Goal: Navigation & Orientation: Find specific page/section

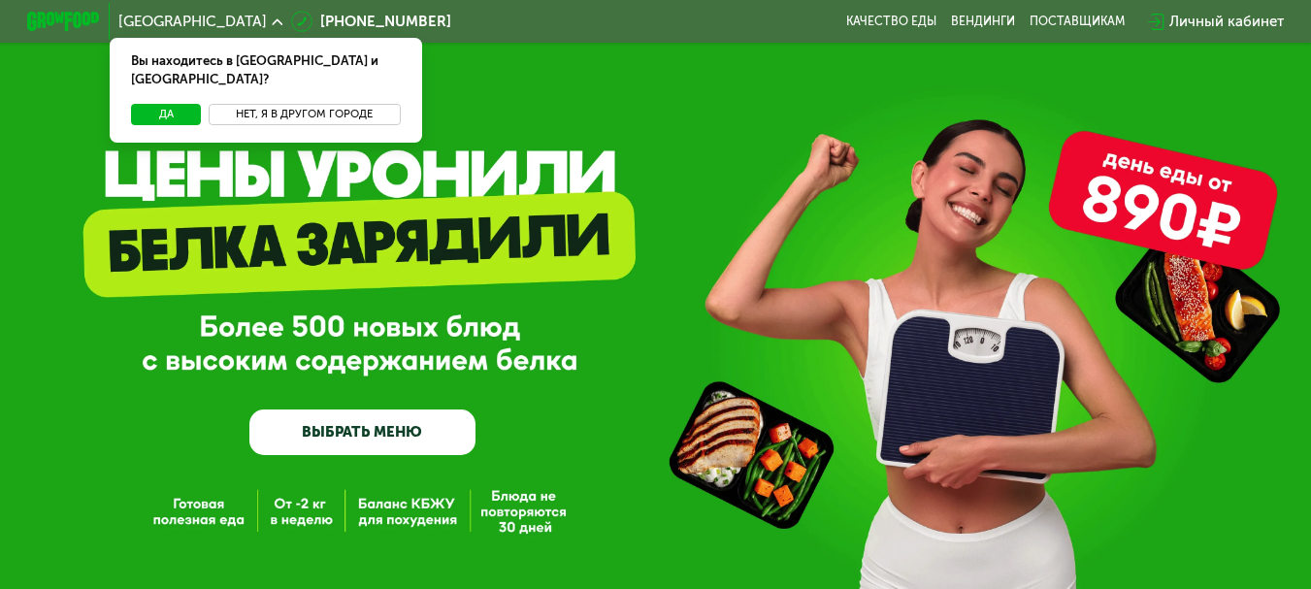
click at [301, 104] on button "Нет, я в другом городе" at bounding box center [305, 115] width 192 height 22
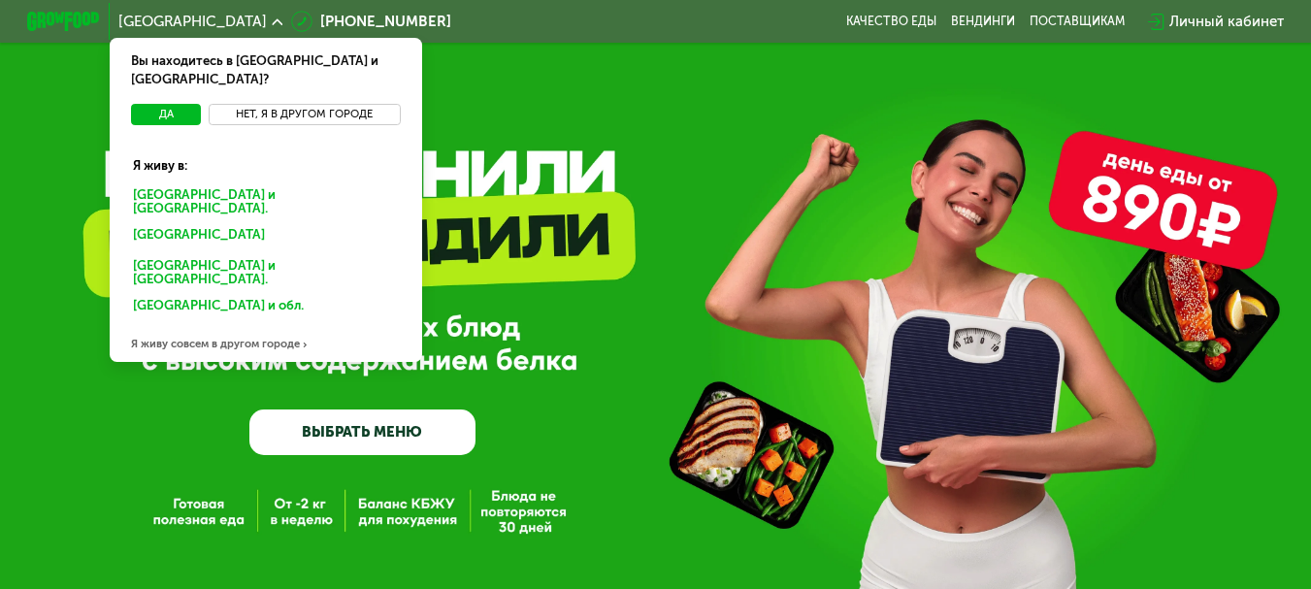
scroll to position [97, 0]
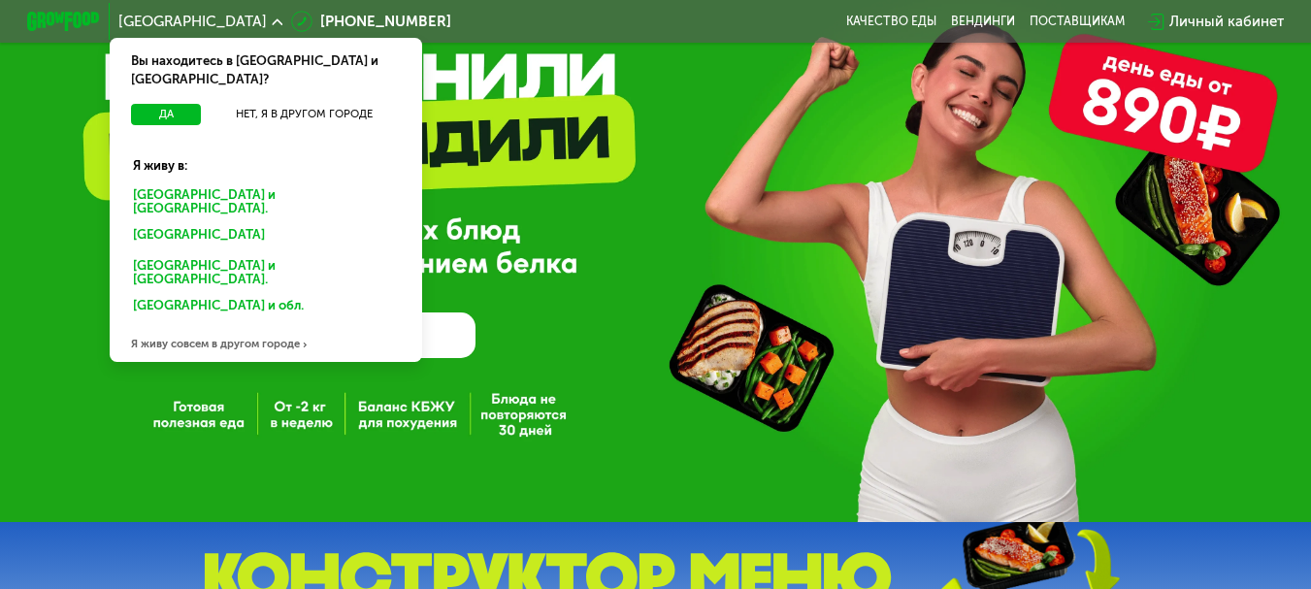
click at [245, 326] on div "Я живу совсем в другом городе" at bounding box center [266, 344] width 313 height 37
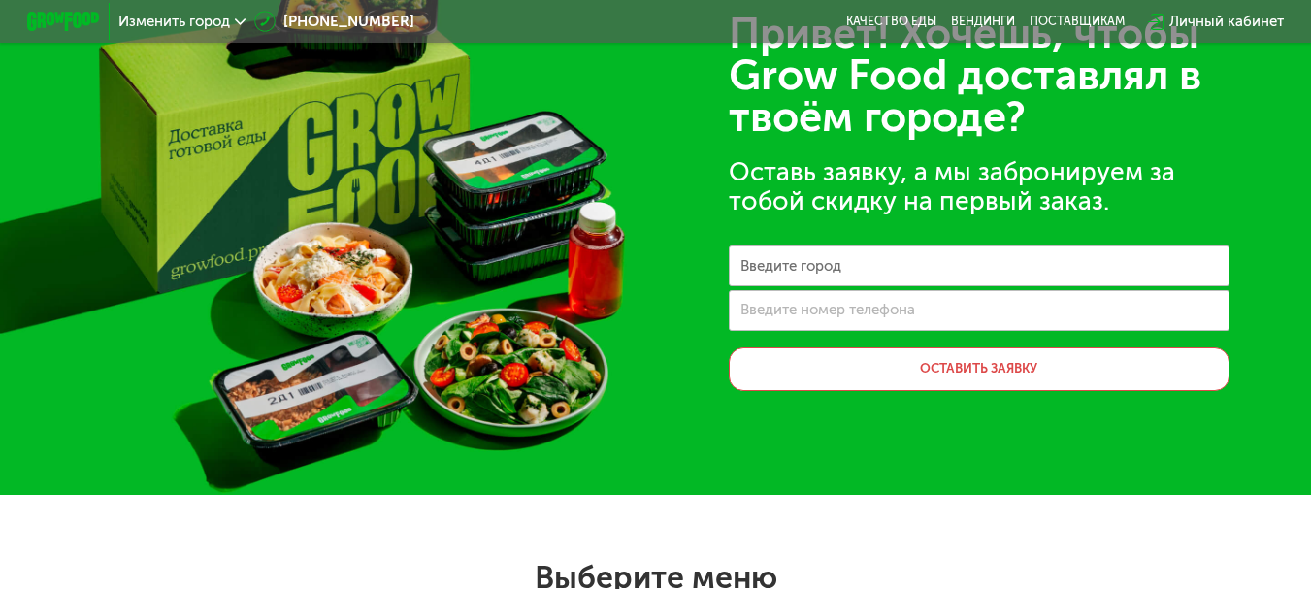
click at [797, 271] on label "Введите город" at bounding box center [790, 266] width 101 height 10
click at [797, 278] on input "Введите город" at bounding box center [979, 265] width 501 height 41
type input "*********"
click at [822, 314] on label "Введите номер телефона" at bounding box center [827, 310] width 175 height 10
click at [822, 320] on input "Введите номер телефона" at bounding box center [979, 310] width 501 height 41
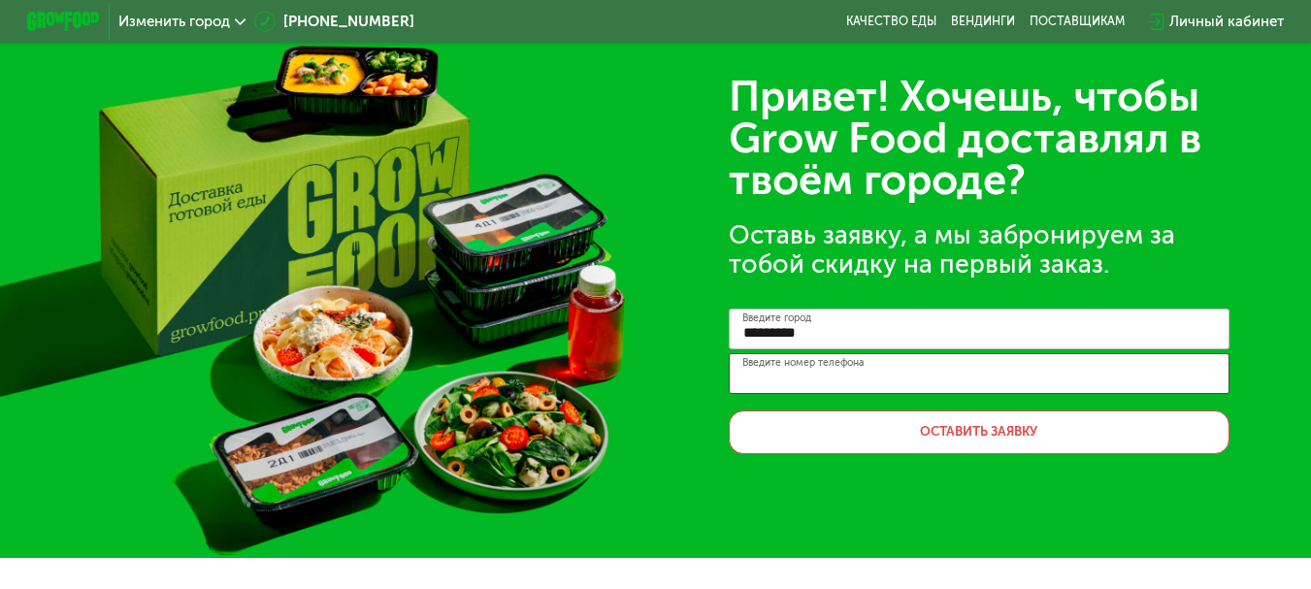
scroll to position [0, 0]
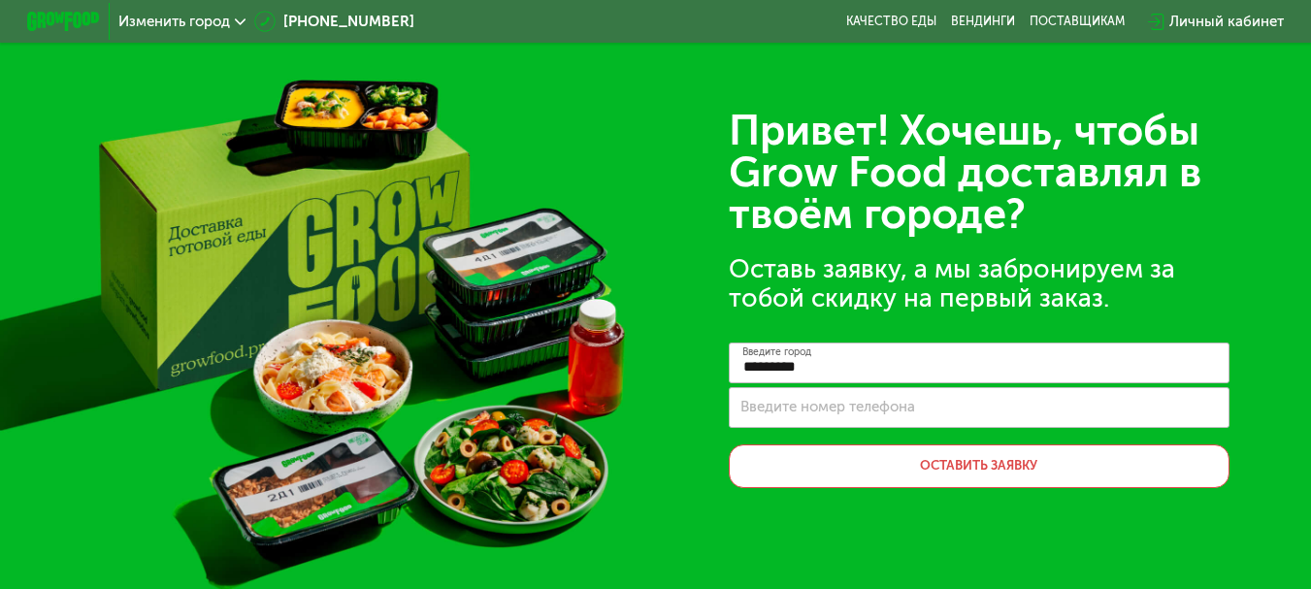
click at [242, 29] on div "Изменить город" at bounding box center [183, 21] width 146 height 33
click at [235, 23] on icon at bounding box center [240, 21] width 11 height 11
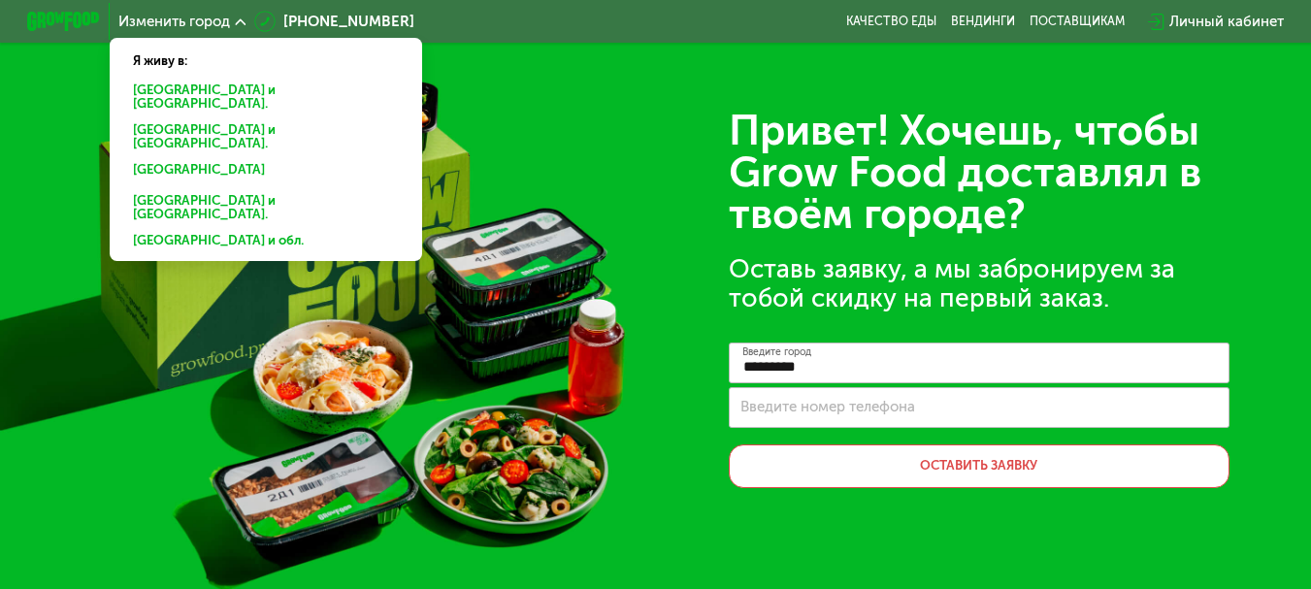
click at [810, 408] on label "Введите номер телефона" at bounding box center [827, 407] width 175 height 10
click at [810, 408] on input "Введите номер телефона" at bounding box center [979, 407] width 501 height 41
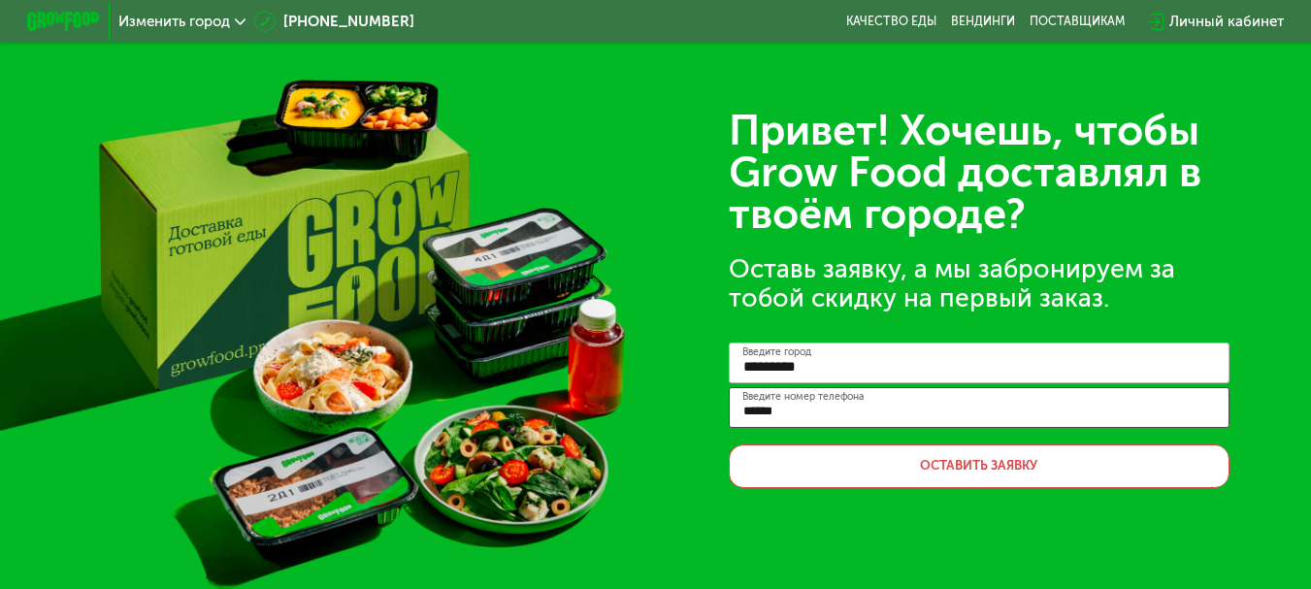
type input "*****"
